Goal: Task Accomplishment & Management: Manage account settings

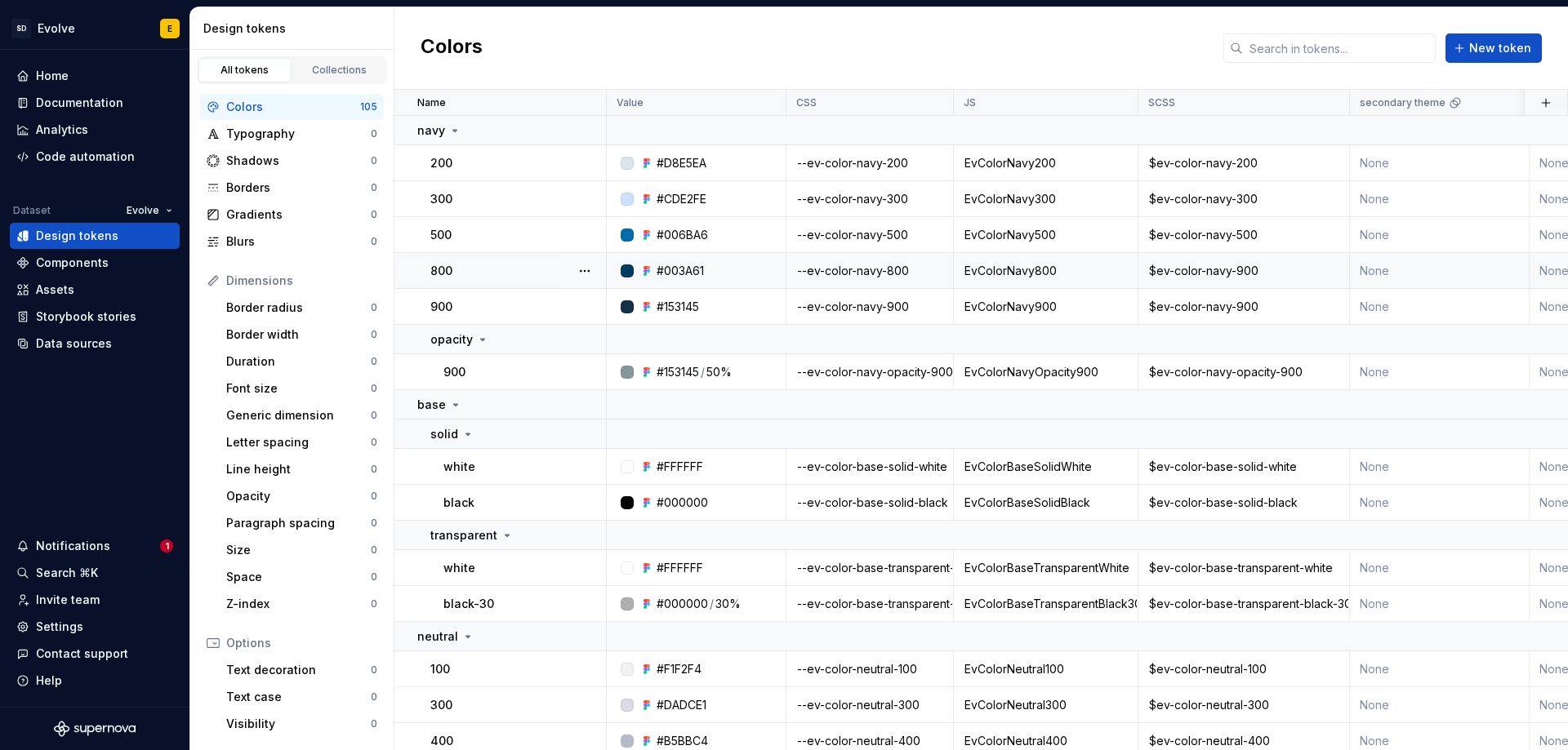
click at [1230, 267] on div "$ev-color-navy-900" at bounding box center [1244, 271] width 209 height 17
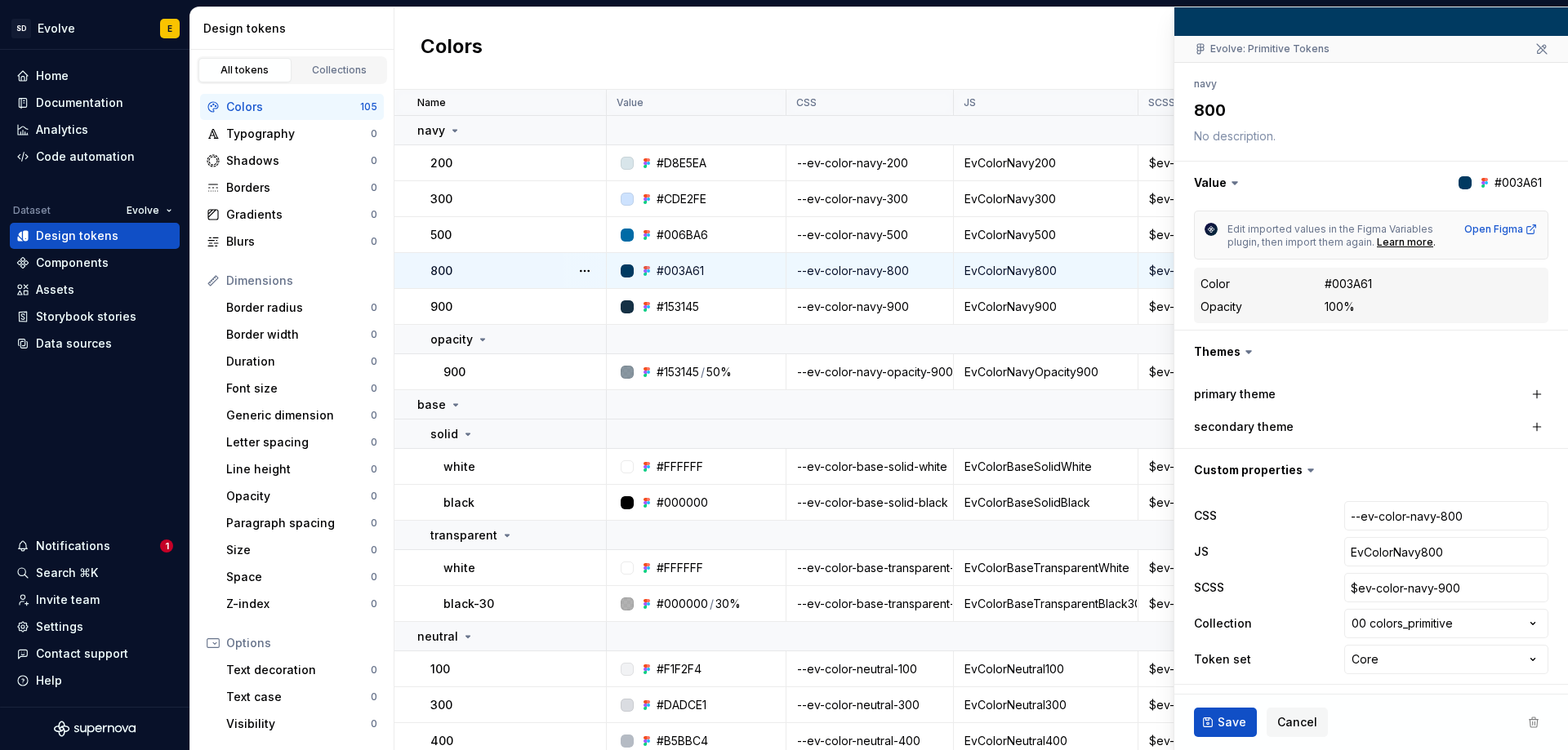
scroll to position [119, 0]
click at [1435, 582] on input "$ev-color-navy-900" at bounding box center [1446, 586] width 204 height 30
click at [1430, 586] on input "$ev-color-navy-900" at bounding box center [1446, 586] width 204 height 30
type textarea "*"
type input "$ev-color-navy-00"
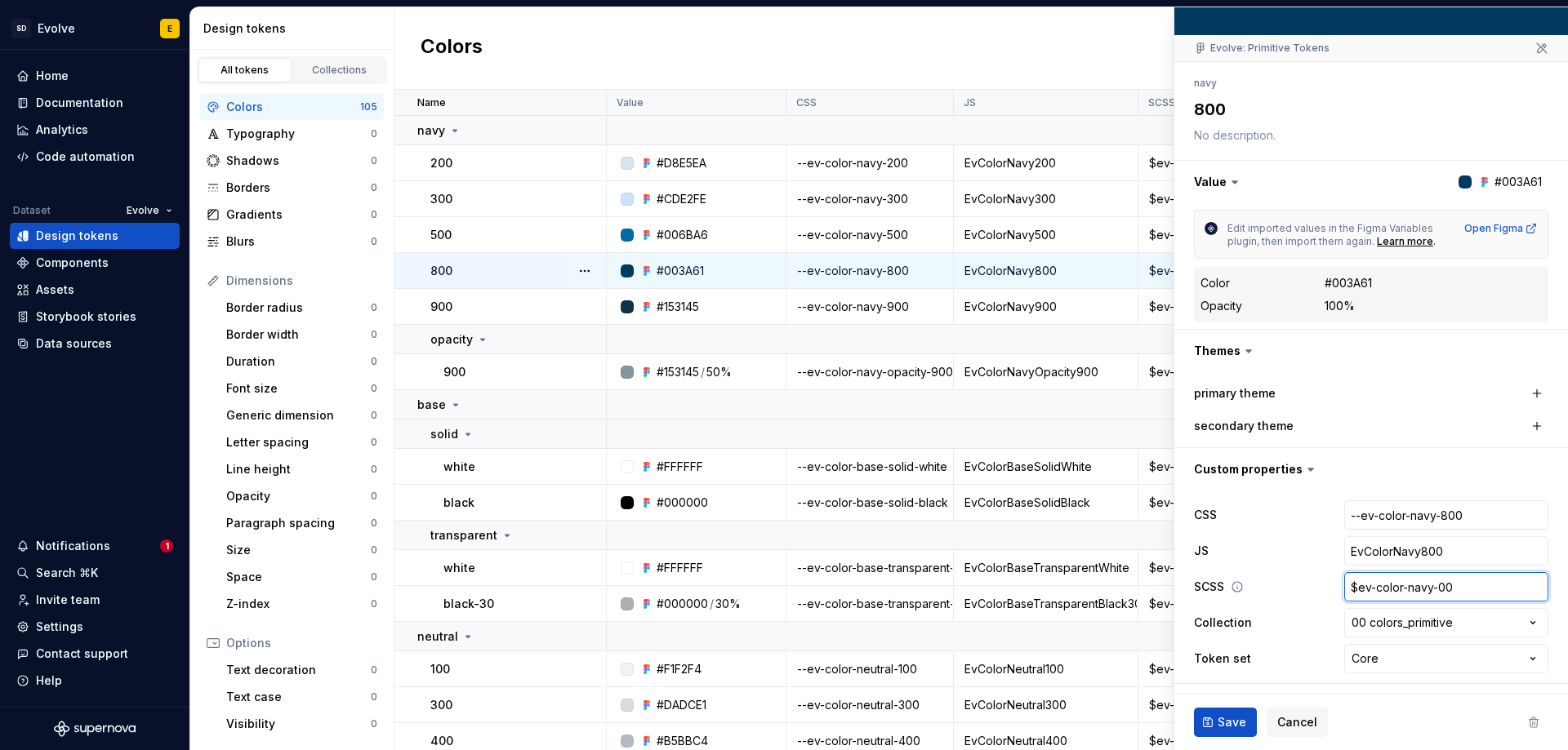
type textarea "*"
type input "$ev-color-navy-800"
click at [1239, 727] on span "Save" at bounding box center [1232, 722] width 29 height 17
type textarea "*"
